Goal: Task Accomplishment & Management: Complete application form

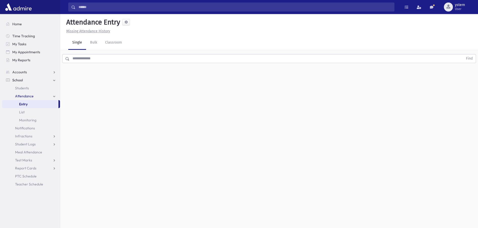
drag, startPoint x: 437, startPoint y: 0, endPoint x: 408, endPoint y: 39, distance: 48.2
click at [408, 39] on div "Single Bulk Classroom" at bounding box center [272, 43] width 409 height 14
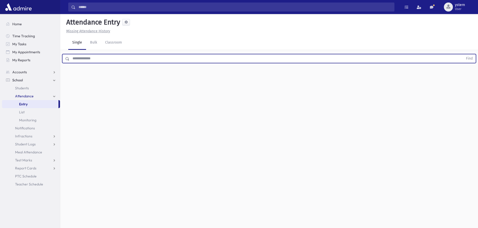
click at [82, 60] on input "text" at bounding box center [265, 58] width 393 height 9
type input "*****"
click at [463, 54] on button "Find" at bounding box center [469, 58] width 13 height 9
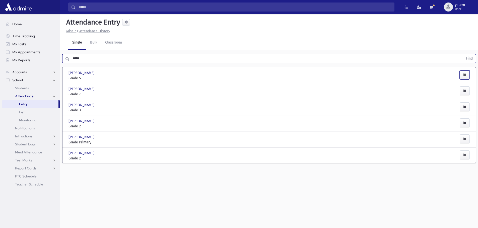
click at [464, 73] on icon "button" at bounding box center [465, 75] width 4 height 4
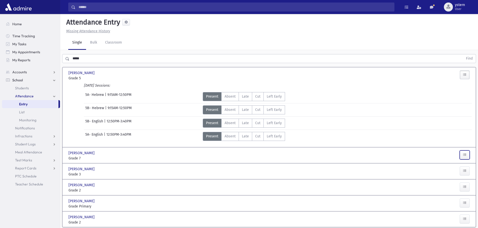
click at [464, 156] on icon "button" at bounding box center [465, 155] width 4 height 4
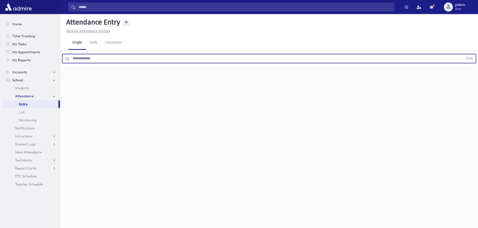
click at [86, 56] on input "text" at bounding box center [265, 58] width 393 height 9
type input "*****"
click at [463, 54] on button "Find" at bounding box center [469, 58] width 13 height 9
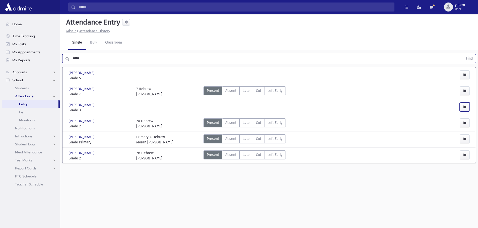
click at [465, 106] on icon "button" at bounding box center [465, 107] width 4 height 4
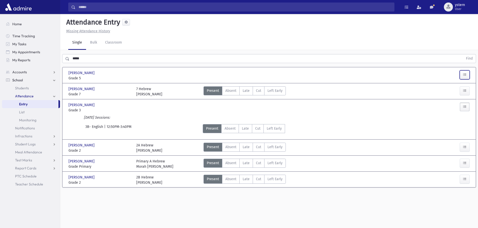
click at [467, 76] on button "button" at bounding box center [464, 74] width 10 height 9
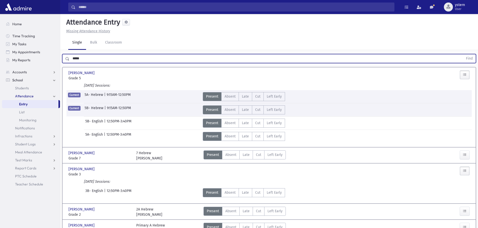
drag, startPoint x: 86, startPoint y: 60, endPoint x: 67, endPoint y: 56, distance: 19.3
click at [67, 56] on div "***** Find" at bounding box center [268, 58] width 413 height 9
click at [463, 54] on button "Find" at bounding box center [469, 58] width 13 height 9
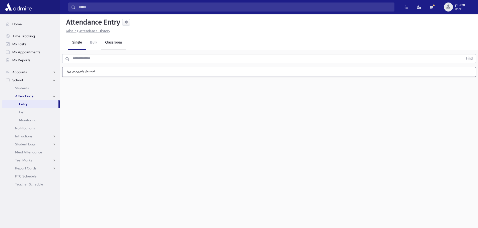
click at [112, 42] on link "Classroom" at bounding box center [113, 43] width 25 height 14
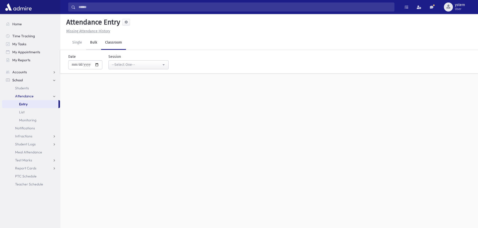
click at [97, 42] on link "Bulk" at bounding box center [93, 43] width 15 height 14
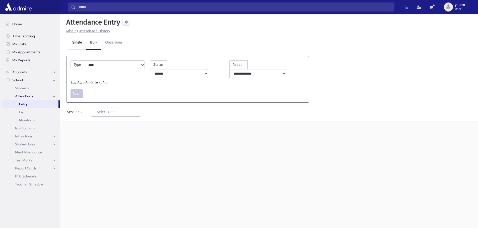
click at [77, 45] on link "Single" at bounding box center [77, 43] width 18 height 14
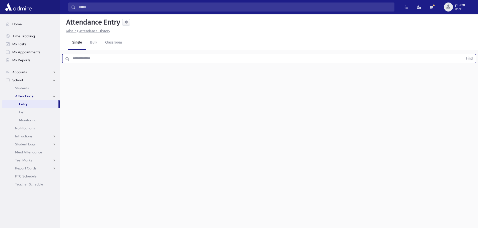
click at [108, 59] on input "text" at bounding box center [265, 58] width 393 height 9
click at [463, 54] on button "Find" at bounding box center [469, 58] width 13 height 9
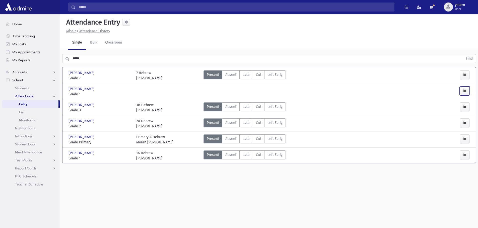
click at [463, 88] on button "button" at bounding box center [464, 91] width 10 height 9
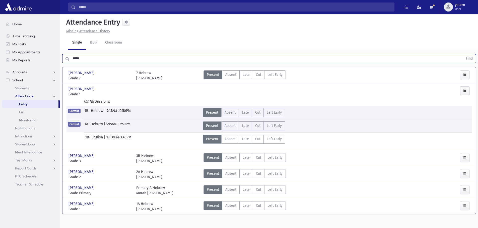
drag, startPoint x: 76, startPoint y: 59, endPoint x: 70, endPoint y: 58, distance: 5.9
click at [70, 58] on input "*****" at bounding box center [265, 58] width 393 height 9
type input "*"
click at [463, 54] on button "Find" at bounding box center [469, 58] width 13 height 9
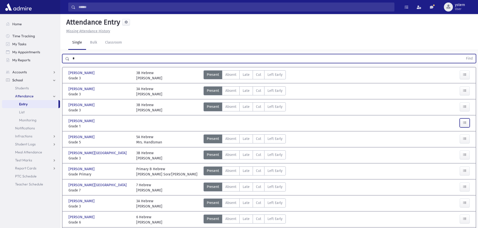
click at [461, 124] on button "button" at bounding box center [464, 123] width 10 height 9
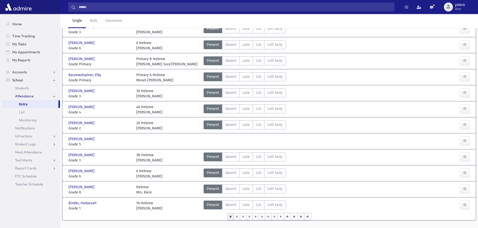
scroll to position [226, 0]
click at [464, 140] on icon "button" at bounding box center [465, 141] width 4 height 4
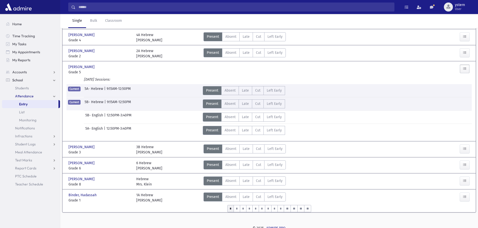
scroll to position [300, 0]
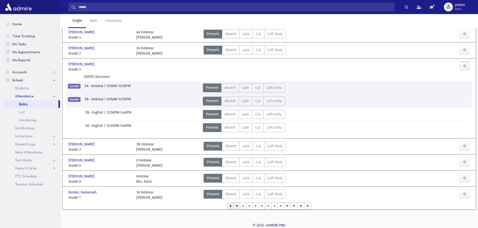
click at [234, 207] on input "*" at bounding box center [236, 206] width 7 height 7
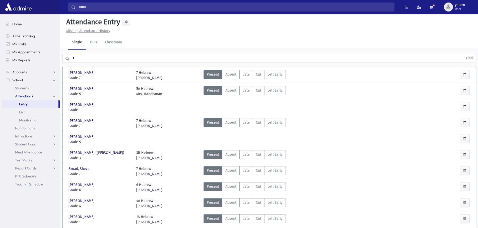
scroll to position [0, 0]
click at [467, 107] on button "button" at bounding box center [464, 107] width 10 height 9
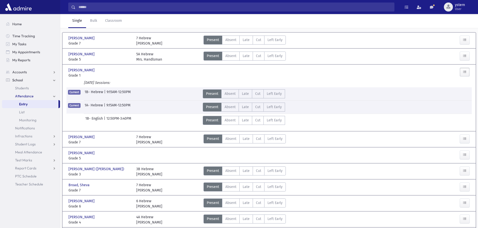
scroll to position [50, 0]
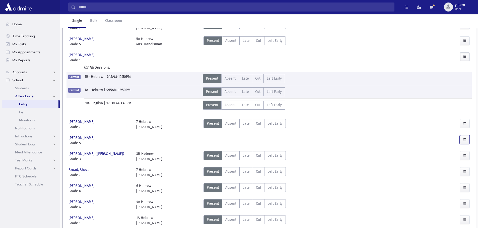
click at [464, 140] on icon "button" at bounding box center [465, 140] width 4 height 4
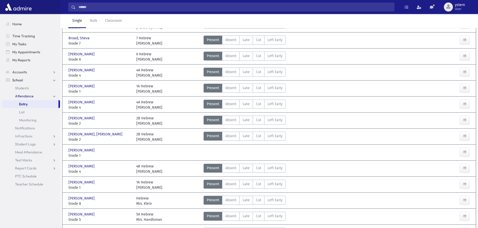
scroll to position [251, 0]
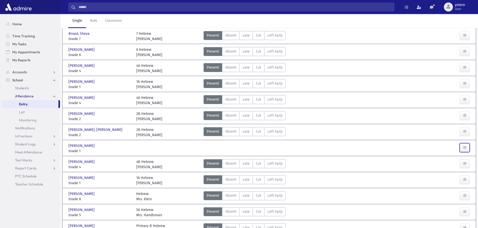
click at [466, 145] on button "button" at bounding box center [464, 147] width 10 height 9
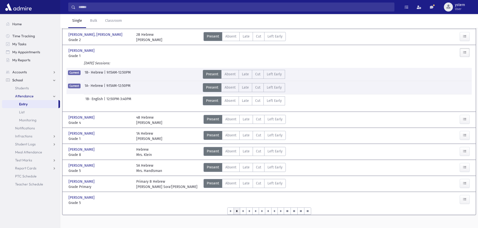
scroll to position [351, 0]
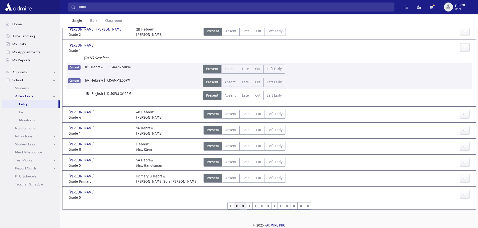
click at [244, 206] on input "*" at bounding box center [243, 206] width 7 height 7
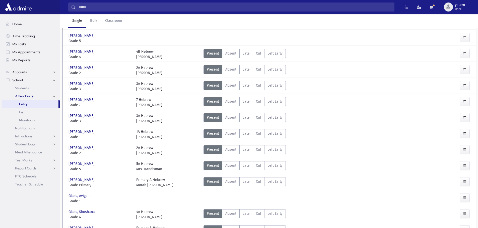
scroll to position [85, 0]
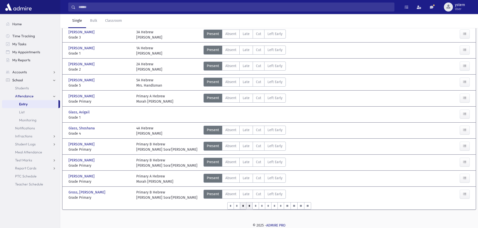
click at [248, 205] on input "*" at bounding box center [249, 206] width 7 height 7
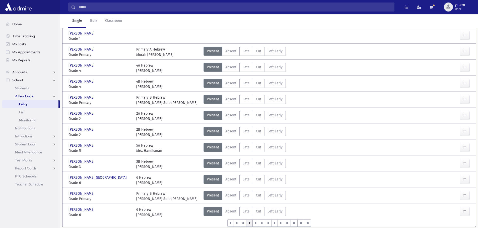
scroll to position [185, 0]
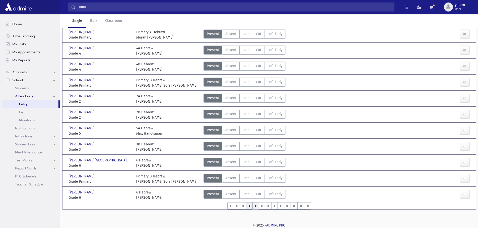
click at [253, 207] on input "*" at bounding box center [255, 206] width 7 height 7
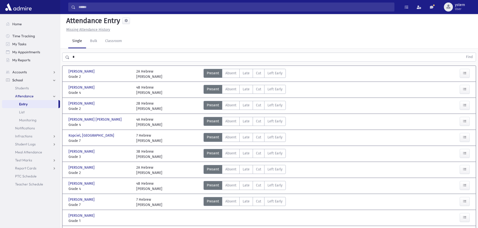
scroll to position [0, 0]
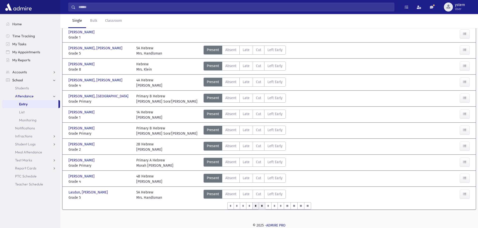
click at [261, 208] on input "*" at bounding box center [262, 206] width 7 height 7
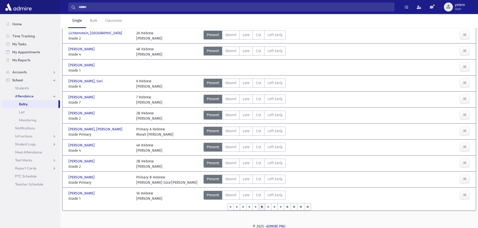
scroll to position [185, 0]
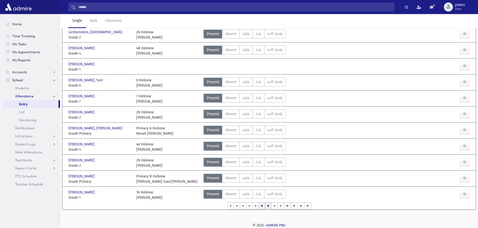
click at [267, 207] on input "*" at bounding box center [268, 206] width 7 height 7
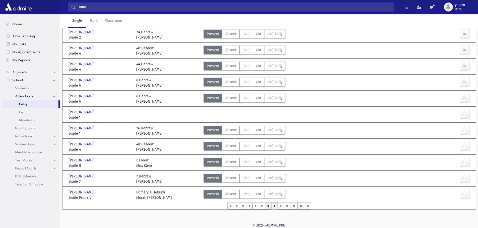
click at [273, 207] on input "*" at bounding box center [274, 206] width 7 height 7
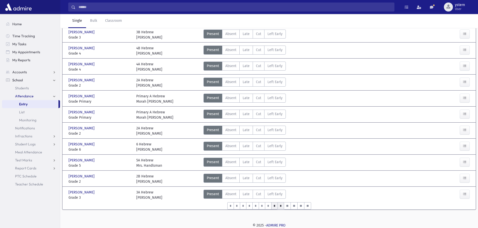
click at [279, 206] on input "*" at bounding box center [280, 206] width 7 height 7
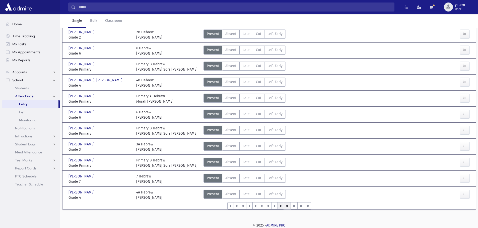
click at [285, 205] on input "**" at bounding box center [287, 206] width 7 height 7
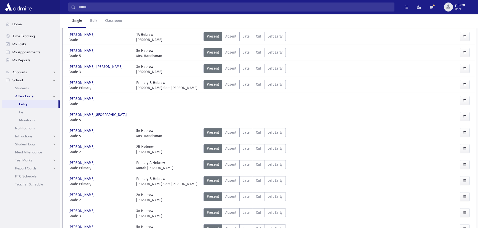
scroll to position [0, 0]
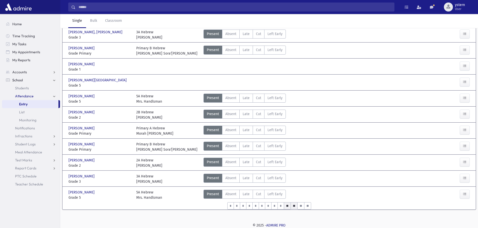
click at [290, 208] on input "**" at bounding box center [293, 206] width 7 height 7
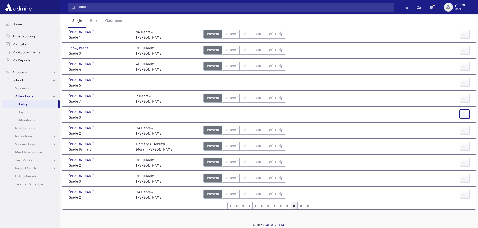
click at [465, 114] on icon "button" at bounding box center [465, 114] width 4 height 4
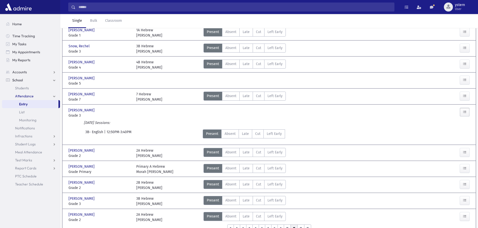
scroll to position [210, 0]
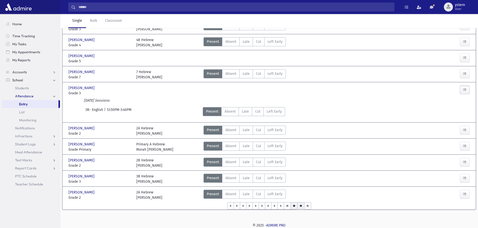
click at [297, 208] on input "**" at bounding box center [300, 206] width 7 height 7
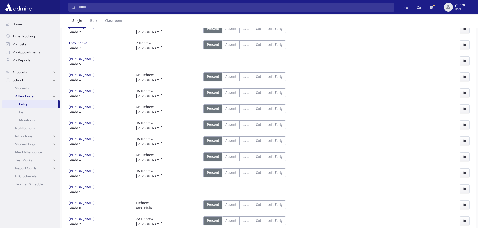
scroll to position [185, 0]
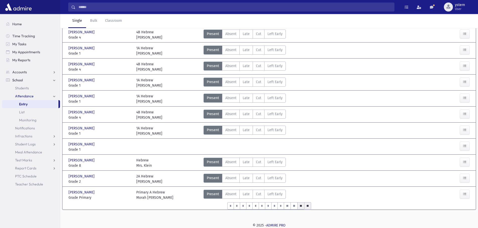
click at [307, 206] on input "**" at bounding box center [307, 206] width 7 height 7
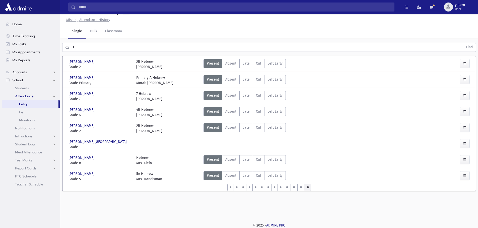
scroll to position [4, 0]
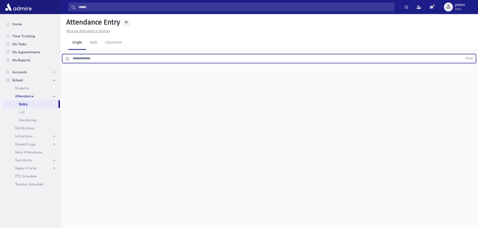
click at [90, 57] on input "text" at bounding box center [265, 58] width 393 height 9
click at [463, 54] on button "Find" at bounding box center [469, 58] width 13 height 9
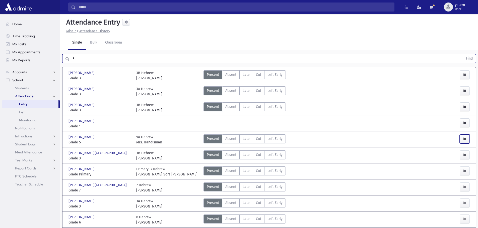
click at [466, 139] on icon "button" at bounding box center [465, 139] width 4 height 4
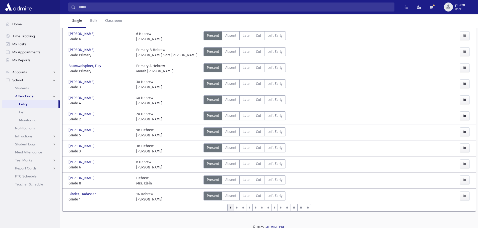
scroll to position [223, 0]
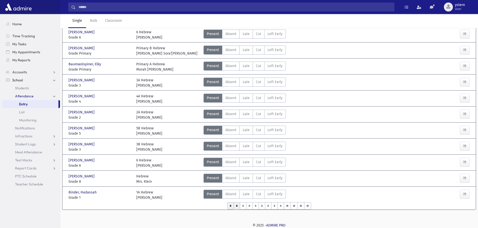
click at [235, 206] on input "*" at bounding box center [236, 206] width 7 height 7
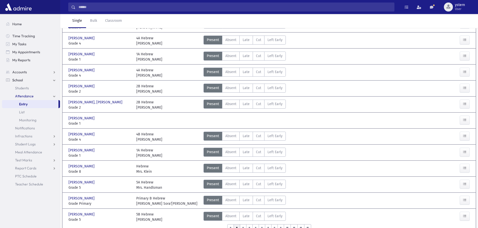
scroll to position [176, 0]
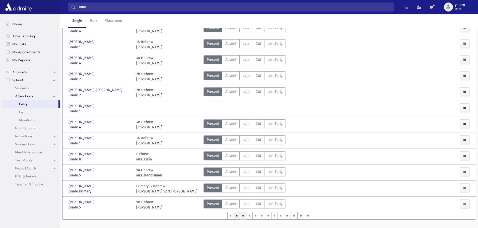
click at [242, 217] on input "*" at bounding box center [243, 215] width 7 height 7
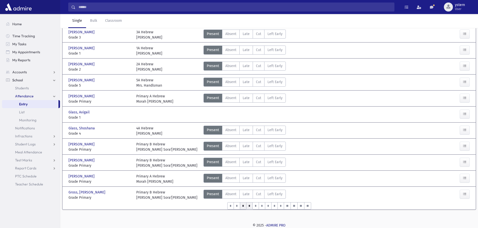
click at [248, 208] on input "*" at bounding box center [249, 206] width 7 height 7
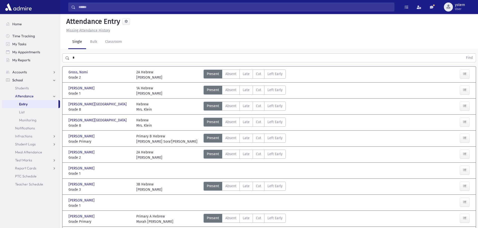
scroll to position [0, 0]
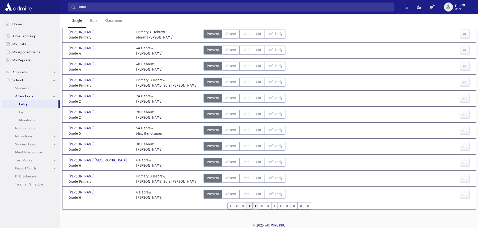
click at [255, 205] on input "*" at bounding box center [255, 206] width 7 height 7
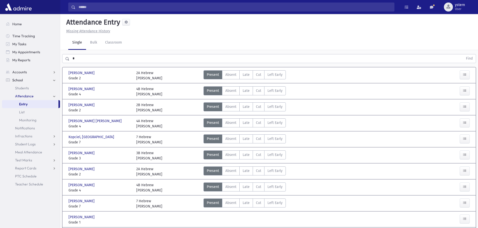
click at [86, 59] on input "*" at bounding box center [265, 58] width 393 height 9
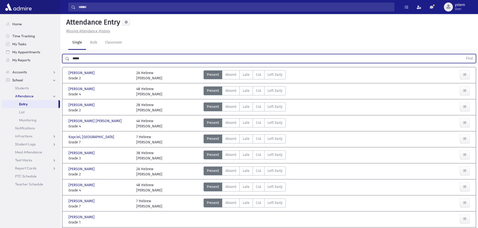
type input "*****"
click at [463, 54] on button "Find" at bounding box center [469, 58] width 13 height 9
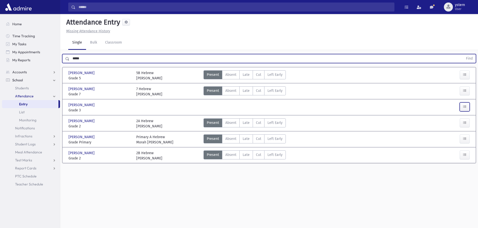
click at [469, 107] on button "button" at bounding box center [464, 107] width 10 height 9
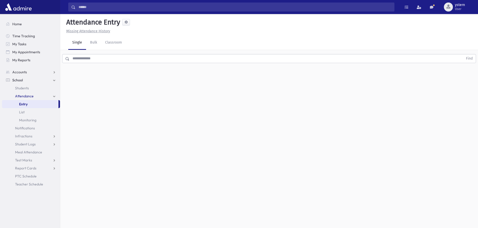
click at [86, 61] on input "text" at bounding box center [265, 58] width 393 height 9
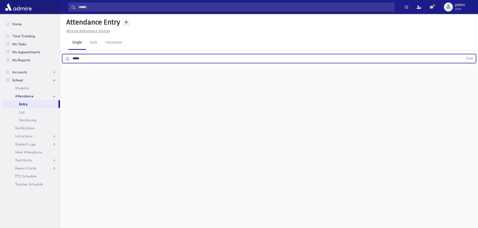
click at [463, 54] on button "Find" at bounding box center [469, 58] width 13 height 9
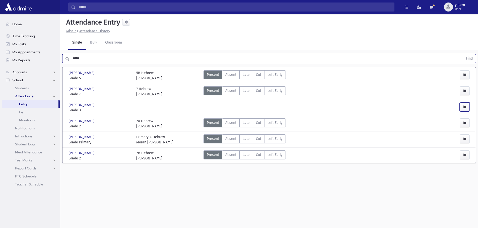
click at [463, 107] on icon "button" at bounding box center [465, 107] width 4 height 4
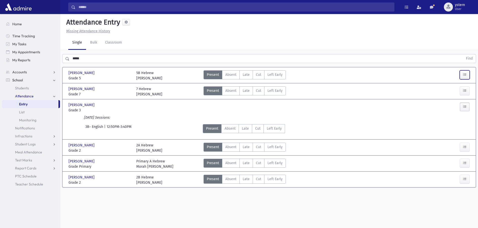
click at [465, 74] on icon "button" at bounding box center [465, 75] width 4 height 4
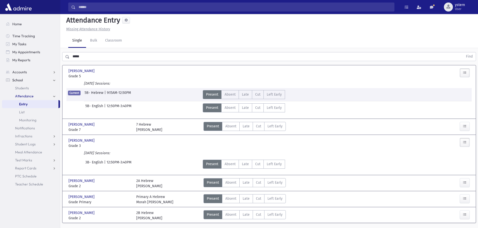
scroll to position [15, 0]
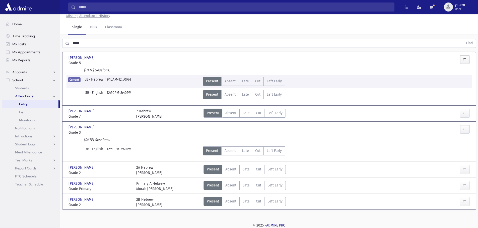
click at [468, 58] on button "button" at bounding box center [464, 59] width 10 height 9
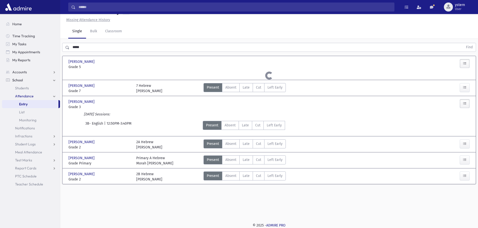
scroll to position [11, 0]
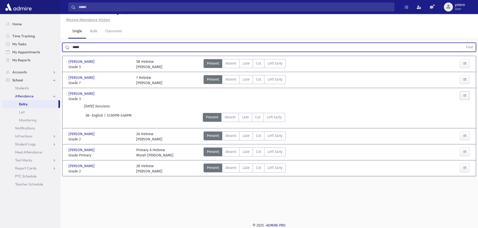
drag, startPoint x: 95, startPoint y: 48, endPoint x: 63, endPoint y: 48, distance: 31.3
click at [63, 48] on div "***** Find" at bounding box center [268, 47] width 413 height 9
type input "***"
click at [463, 43] on button "Find" at bounding box center [469, 47] width 13 height 9
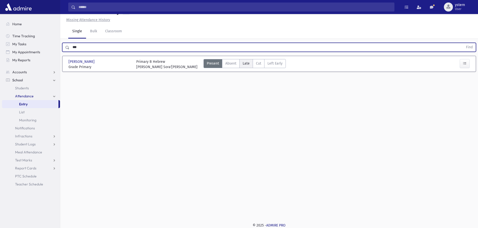
click at [245, 64] on span "Late" at bounding box center [245, 63] width 7 height 5
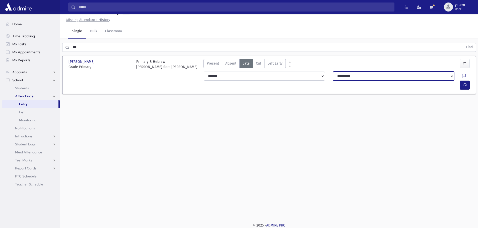
drag, startPoint x: 385, startPoint y: 75, endPoint x: 411, endPoint y: 75, distance: 25.8
click at [385, 75] on select "**********" at bounding box center [393, 76] width 121 height 9
click at [462, 75] on icon at bounding box center [464, 76] width 4 height 4
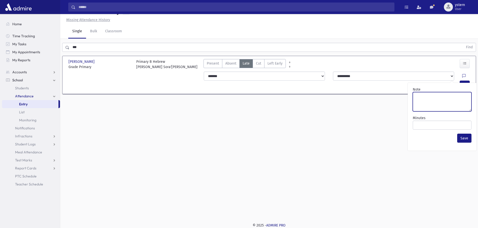
click at [421, 93] on textarea "Note" at bounding box center [441, 101] width 59 height 19
type textarea "******"
click at [466, 81] on button "button" at bounding box center [464, 85] width 10 height 9
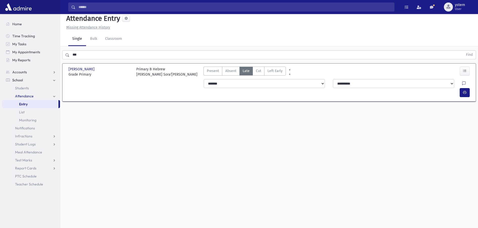
scroll to position [0, 0]
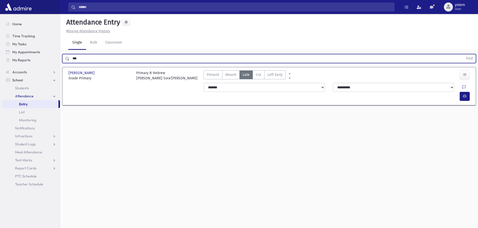
drag, startPoint x: 78, startPoint y: 58, endPoint x: 71, endPoint y: 57, distance: 7.1
click at [71, 57] on input "***" at bounding box center [265, 58] width 393 height 9
click at [463, 54] on button "Find" at bounding box center [469, 58] width 13 height 9
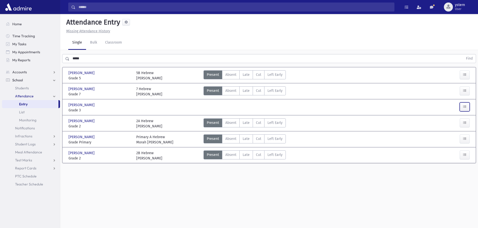
click at [461, 108] on button "button" at bounding box center [464, 107] width 10 height 9
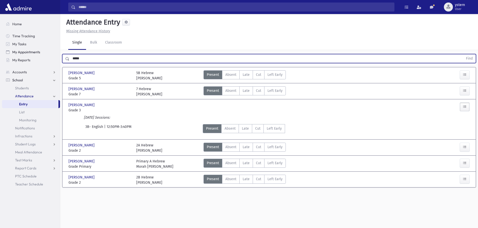
drag, startPoint x: 87, startPoint y: 57, endPoint x: 55, endPoint y: 55, distance: 32.1
click at [55, 55] on div "Search Results All Accounts" at bounding box center [239, 120] width 478 height 240
type input "*****"
click at [463, 54] on button "Find" at bounding box center [469, 58] width 13 height 9
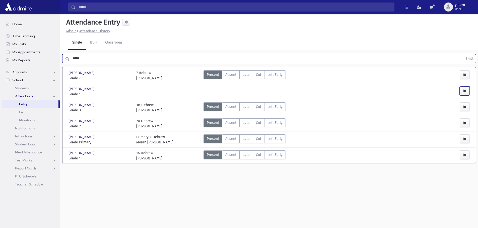
click at [462, 89] on button "button" at bounding box center [464, 91] width 10 height 9
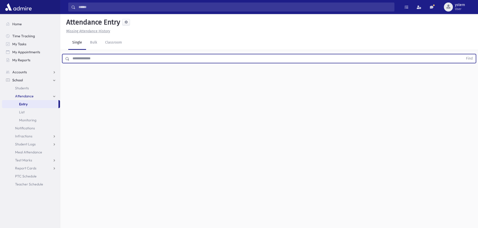
click at [98, 59] on input "text" at bounding box center [265, 58] width 393 height 9
click at [463, 54] on button "Find" at bounding box center [469, 58] width 13 height 9
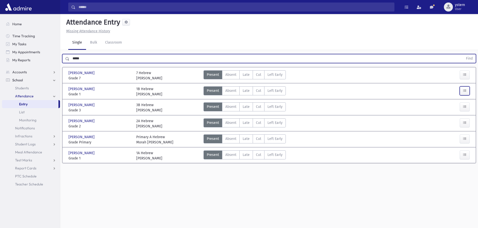
click at [461, 89] on button "button" at bounding box center [464, 91] width 10 height 9
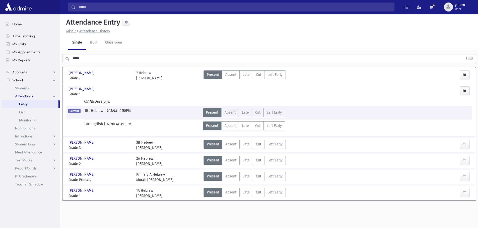
click at [467, 91] on button "button" at bounding box center [464, 91] width 10 height 9
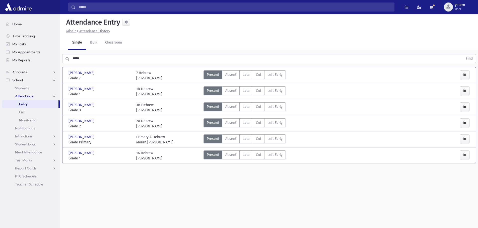
click at [92, 58] on input "*****" at bounding box center [265, 58] width 393 height 9
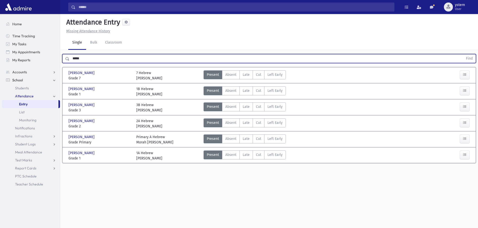
drag, startPoint x: 92, startPoint y: 58, endPoint x: 73, endPoint y: 57, distance: 19.1
click at [73, 57] on input "*****" at bounding box center [265, 58] width 393 height 9
type input "*"
click at [463, 54] on button "Find" at bounding box center [469, 58] width 13 height 9
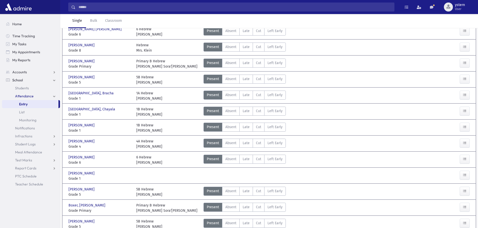
scroll to position [185, 0]
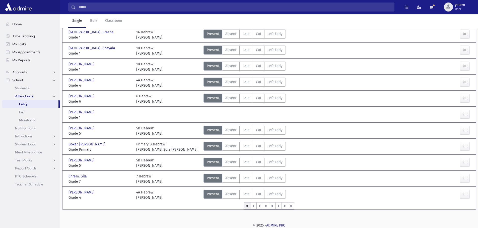
drag, startPoint x: 161, startPoint y: 112, endPoint x: 201, endPoint y: 112, distance: 40.4
click at [163, 112] on div at bounding box center [168, 115] width 68 height 11
click at [462, 114] on button "button" at bounding box center [464, 114] width 10 height 9
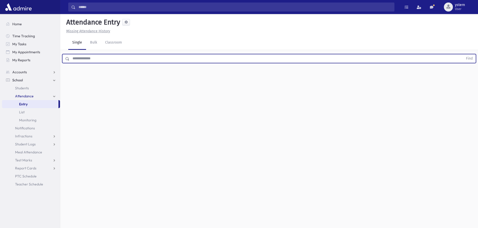
click at [87, 60] on input "text" at bounding box center [265, 58] width 393 height 9
click at [463, 54] on button "Find" at bounding box center [469, 58] width 13 height 9
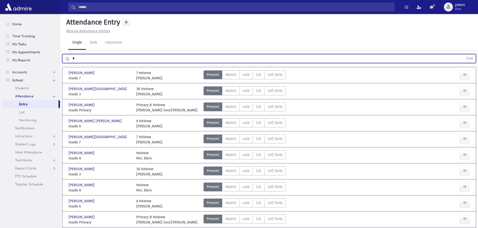
click at [91, 58] on input "*" at bounding box center [265, 58] width 393 height 9
click at [463, 54] on button "Find" at bounding box center [469, 58] width 13 height 9
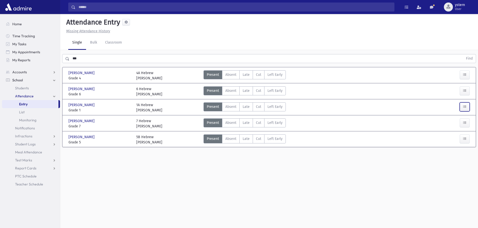
click at [467, 107] on button "button" at bounding box center [464, 107] width 10 height 9
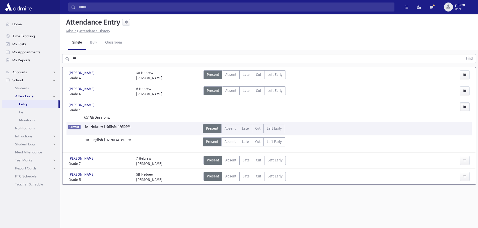
click at [467, 107] on button "button" at bounding box center [464, 107] width 10 height 9
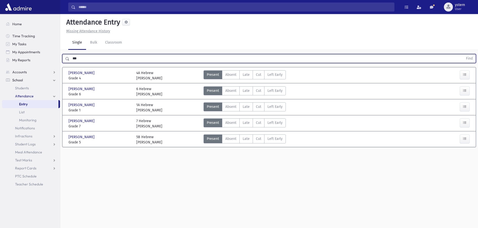
click at [84, 59] on input "***" at bounding box center [265, 58] width 393 height 9
type input "*"
click at [463, 54] on button "Find" at bounding box center [469, 58] width 13 height 9
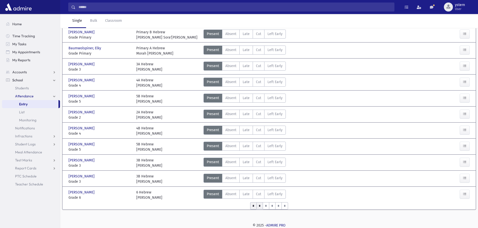
click at [261, 206] on input "*" at bounding box center [259, 206] width 7 height 7
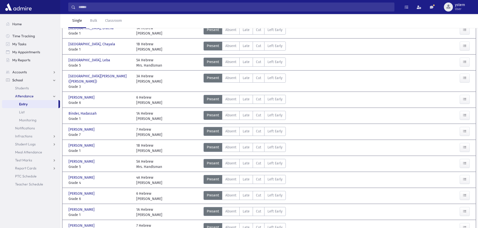
scroll to position [185, 0]
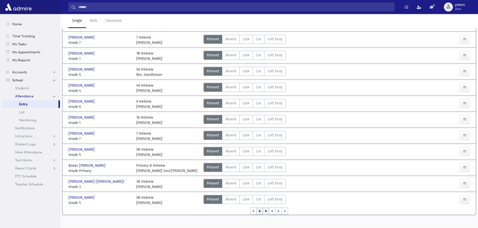
click at [266, 208] on input "*" at bounding box center [266, 211] width 7 height 7
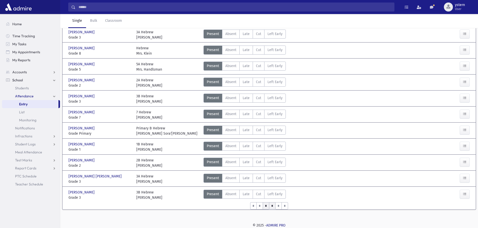
click at [271, 208] on input "*" at bounding box center [272, 206] width 7 height 7
click at [279, 209] on input "*" at bounding box center [278, 206] width 7 height 7
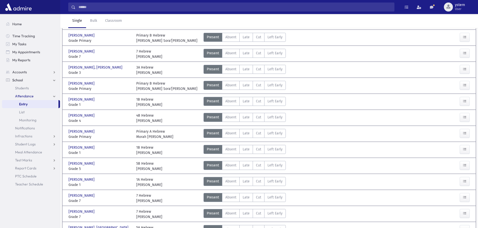
scroll to position [176, 0]
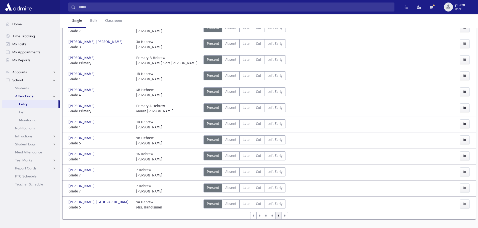
click at [285, 217] on div "0 records saved" at bounding box center [269, 222] width 50 height 11
click at [283, 216] on div "0 records saved" at bounding box center [269, 222] width 50 height 12
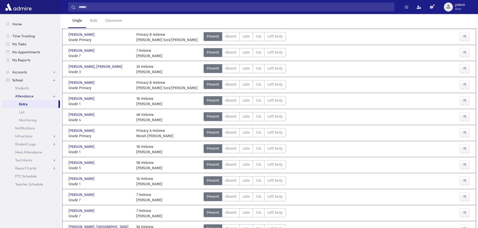
scroll to position [150, 0]
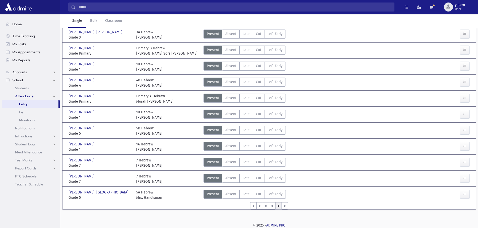
click at [280, 207] on input "*" at bounding box center [278, 206] width 7 height 7
click at [284, 207] on input "*" at bounding box center [284, 206] width 7 height 7
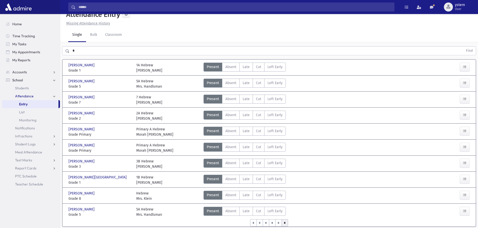
scroll to position [0, 0]
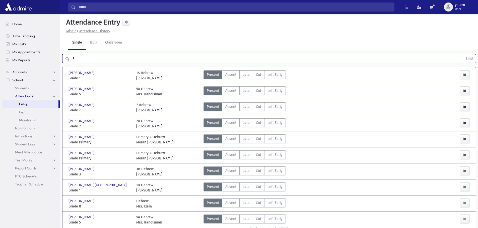
click at [86, 61] on input "*" at bounding box center [265, 58] width 393 height 9
type input "*"
click at [463, 54] on button "Find" at bounding box center [469, 58] width 13 height 9
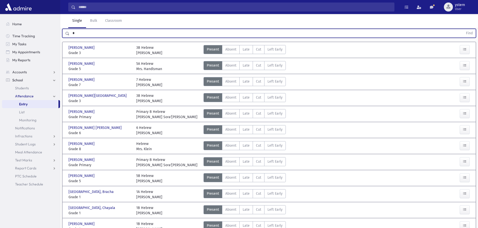
scroll to position [25, 0]
click at [465, 49] on icon "button" at bounding box center [465, 50] width 4 height 4
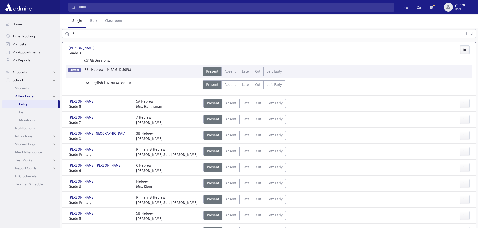
click at [466, 51] on button "button" at bounding box center [464, 49] width 10 height 9
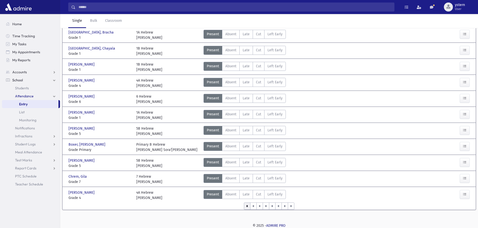
scroll to position [185, 0]
click at [251, 207] on input "*" at bounding box center [253, 206] width 7 height 7
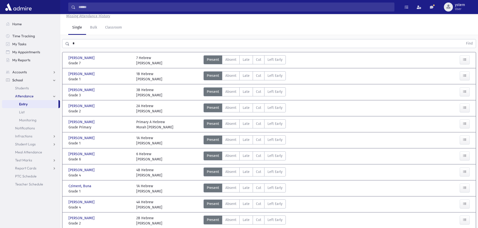
scroll to position [0, 0]
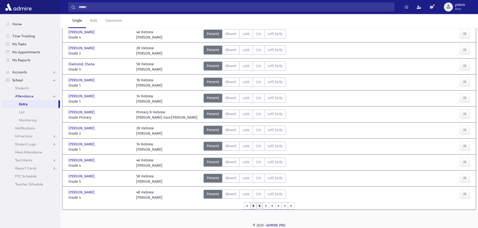
click at [259, 207] on input "*" at bounding box center [259, 206] width 7 height 7
click at [265, 210] on input "*" at bounding box center [266, 206] width 7 height 7
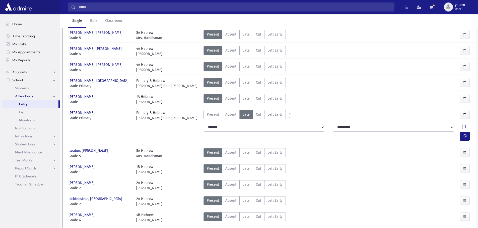
scroll to position [160, 0]
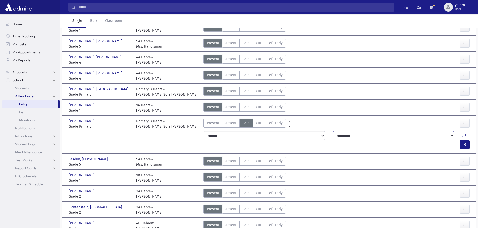
click at [365, 137] on select "**********" at bounding box center [393, 135] width 121 height 9
click at [333, 131] on select "**********" at bounding box center [393, 135] width 121 height 9
drag, startPoint x: 357, startPoint y: 135, endPoint x: 365, endPoint y: 135, distance: 8.3
click at [355, 135] on select "**********" at bounding box center [393, 135] width 121 height 9
click at [464, 124] on icon "button" at bounding box center [465, 123] width 4 height 4
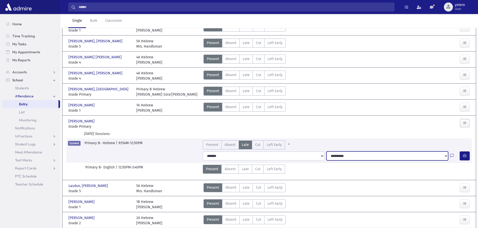
click at [374, 154] on select "**********" at bounding box center [387, 156] width 122 height 9
drag, startPoint x: 368, startPoint y: 156, endPoint x: 378, endPoint y: 131, distance: 27.5
click at [348, 136] on div "[DATE] Sessions:" at bounding box center [268, 134] width 405 height 7
drag, startPoint x: 466, startPoint y: 123, endPoint x: 445, endPoint y: 134, distance: 23.7
click at [432, 136] on div "[DATE] Sessions:" at bounding box center [268, 134] width 405 height 7
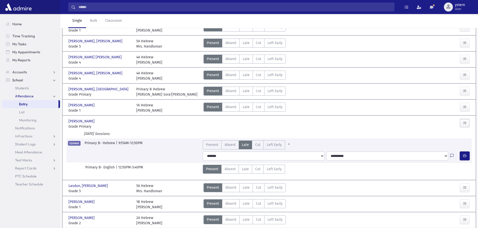
click at [450, 157] on icon at bounding box center [452, 156] width 4 height 4
click at [339, 129] on div "Present P Absent A Late L Cut C Left Early LE" at bounding box center [319, 124] width 237 height 11
click at [24, 96] on span "Attendance" at bounding box center [24, 96] width 19 height 5
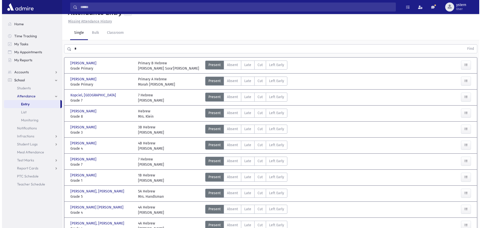
scroll to position [0, 0]
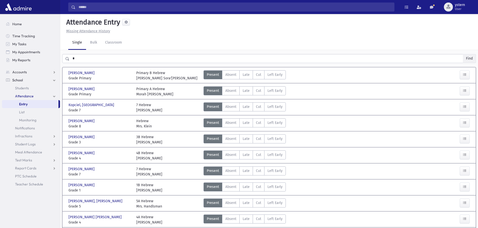
click at [471, 58] on button "Find" at bounding box center [469, 58] width 13 height 9
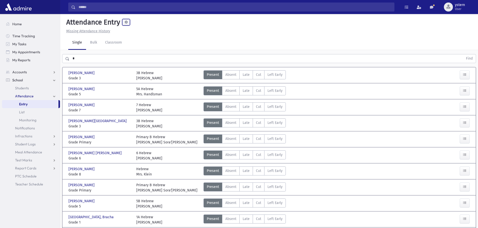
click at [129, 24] on button at bounding box center [126, 22] width 8 height 7
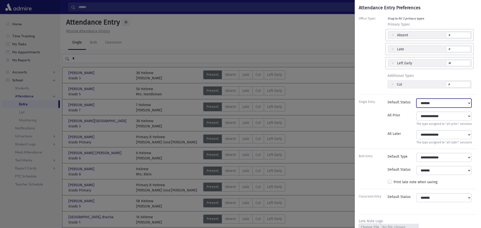
click at [454, 103] on select "**********" at bounding box center [444, 103] width 55 height 9
click at [386, 119] on div at bounding box center [373, 119] width 29 height 15
click at [467, 117] on select "**********" at bounding box center [444, 116] width 55 height 9
click at [362, 129] on div "**********" at bounding box center [418, 121] width 118 height 19
click at [449, 136] on select "**********" at bounding box center [444, 134] width 55 height 9
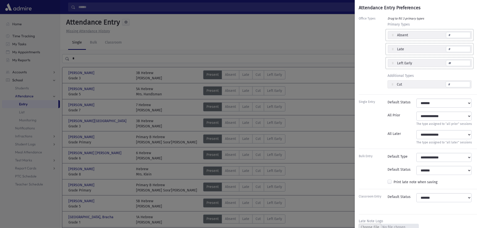
click at [362, 139] on div at bounding box center [373, 137] width 29 height 15
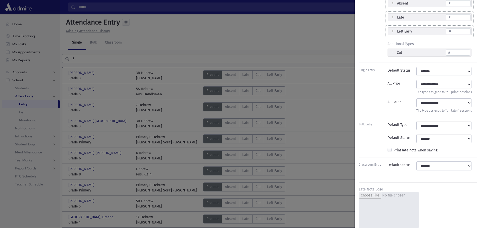
scroll to position [34, 0]
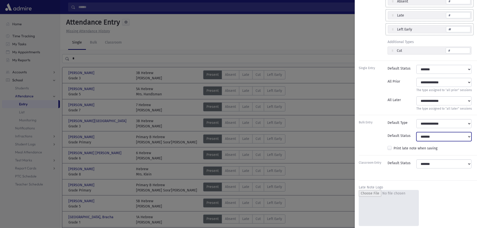
click at [454, 139] on select "**********" at bounding box center [444, 136] width 55 height 9
drag, startPoint x: 363, startPoint y: 134, endPoint x: 371, endPoint y: 132, distance: 8.7
click at [363, 134] on div at bounding box center [373, 136] width 29 height 9
click at [449, 121] on select "**********" at bounding box center [444, 123] width 55 height 9
click at [362, 126] on div "Bulk Entry" at bounding box center [373, 123] width 29 height 9
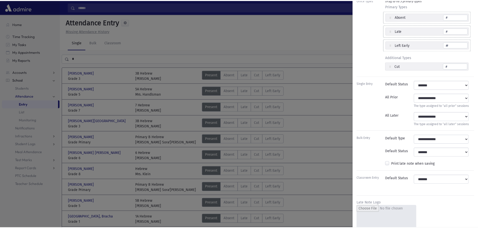
scroll to position [0, 0]
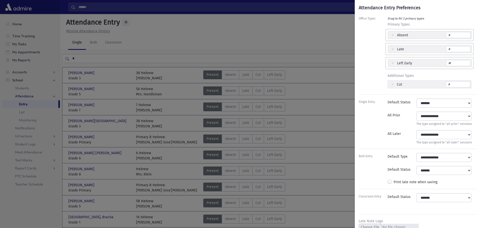
click at [330, 29] on div "Attendance Entry Preferences Office Types Drag to fill 3 primary types Primary …" at bounding box center [240, 114] width 481 height 228
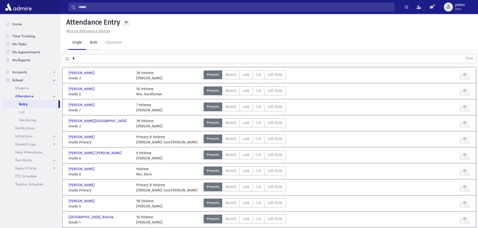
click at [93, 43] on link "Bulk" at bounding box center [93, 43] width 15 height 14
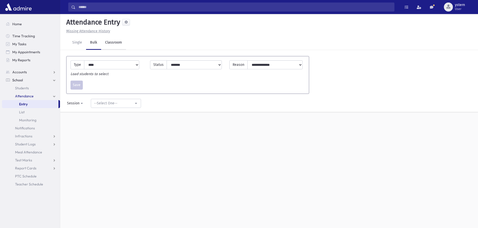
click at [111, 43] on link "Classroom" at bounding box center [113, 43] width 25 height 14
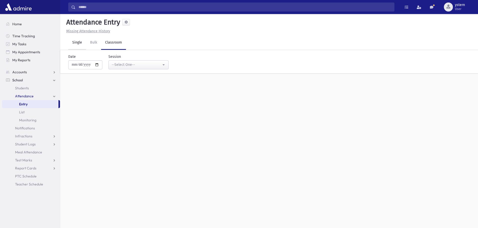
click at [73, 44] on link "Single" at bounding box center [77, 43] width 18 height 14
click at [96, 60] on input "text" at bounding box center [265, 58] width 393 height 9
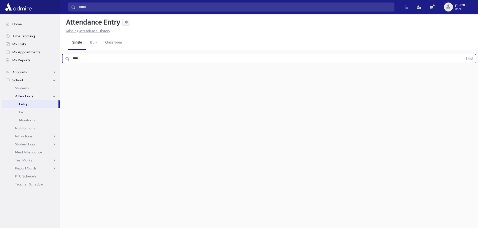
type input "****"
click at [463, 54] on button "Find" at bounding box center [469, 58] width 13 height 9
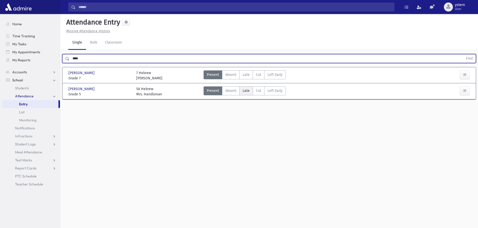
click at [249, 92] on span "Late" at bounding box center [245, 90] width 7 height 5
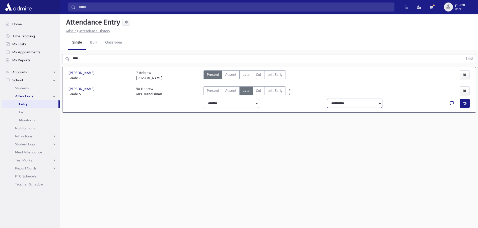
click at [379, 105] on select "**********" at bounding box center [354, 103] width 55 height 9
click at [449, 103] on div "**********" at bounding box center [388, 103] width 123 height 9
click at [452, 103] on icon at bounding box center [452, 104] width 4 height 4
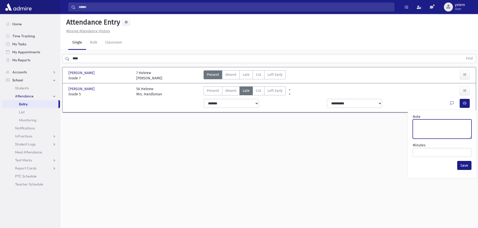
click at [423, 124] on textarea "Note" at bounding box center [441, 129] width 59 height 19
type textarea "******"
click at [461, 167] on button "Save" at bounding box center [464, 165] width 14 height 9
click at [463, 104] on icon "button" at bounding box center [465, 103] width 4 height 4
click at [242, 73] on span "Late" at bounding box center [245, 74] width 7 height 5
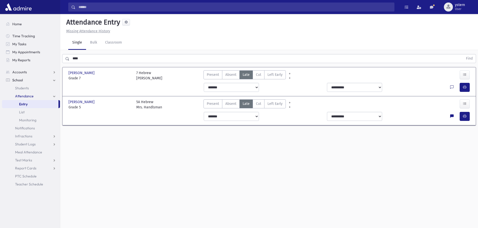
click at [450, 88] on icon at bounding box center [452, 88] width 4 height 4
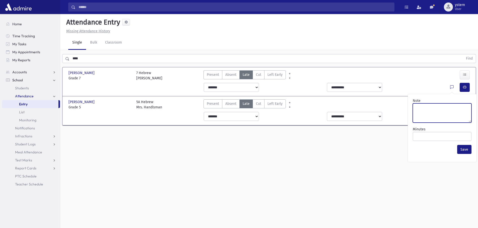
click at [422, 107] on textarea "Note" at bounding box center [441, 113] width 59 height 19
type textarea "******"
click at [465, 151] on button "Save" at bounding box center [464, 149] width 14 height 9
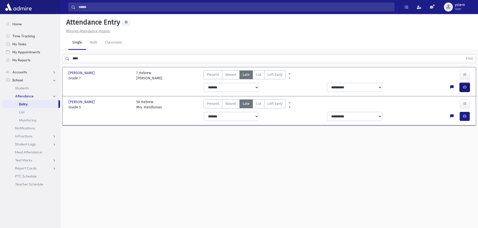
click at [468, 90] on button "button" at bounding box center [464, 87] width 10 height 9
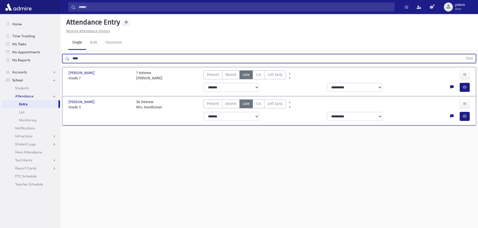
drag, startPoint x: 90, startPoint y: 60, endPoint x: 63, endPoint y: 60, distance: 26.8
click at [63, 60] on div "**** Find" at bounding box center [268, 58] width 413 height 9
type input "*"
click at [463, 54] on button "Find" at bounding box center [469, 58] width 13 height 9
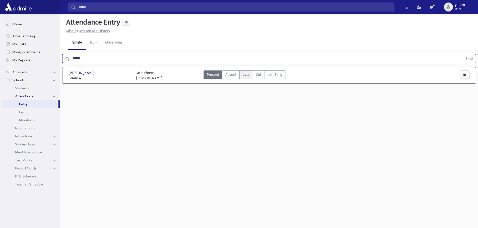
click at [246, 75] on span "Late" at bounding box center [245, 74] width 7 height 5
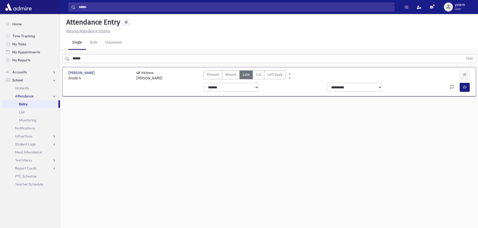
click at [469, 88] on div at bounding box center [465, 87] width 12 height 9
click at [467, 88] on button "button" at bounding box center [464, 87] width 10 height 9
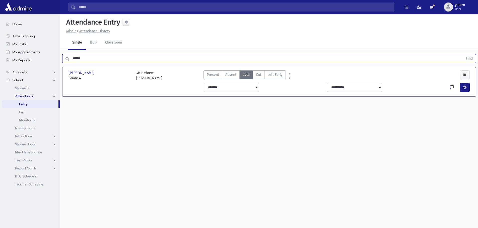
drag, startPoint x: 105, startPoint y: 61, endPoint x: 54, endPoint y: 56, distance: 51.7
click at [54, 56] on div "Search Results All Accounts" at bounding box center [239, 120] width 478 height 240
type input "*"
type input "*********"
click at [463, 54] on button "Find" at bounding box center [469, 58] width 13 height 9
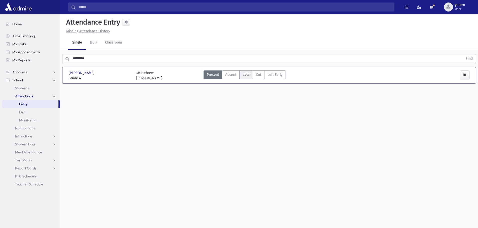
click at [249, 75] on label "Late L" at bounding box center [246, 74] width 14 height 9
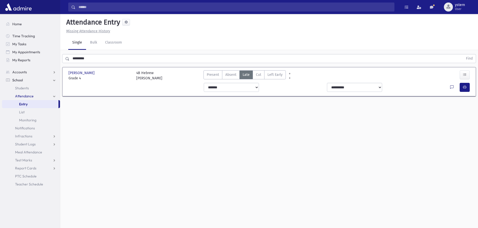
click at [451, 88] on icon at bounding box center [452, 88] width 4 height 4
click at [425, 108] on textarea "Note" at bounding box center [441, 113] width 59 height 19
type textarea "******"
click at [470, 147] on button "Save" at bounding box center [464, 149] width 14 height 9
click at [466, 83] on button "button" at bounding box center [464, 87] width 10 height 9
